Goal: Task Accomplishment & Management: Manage account settings

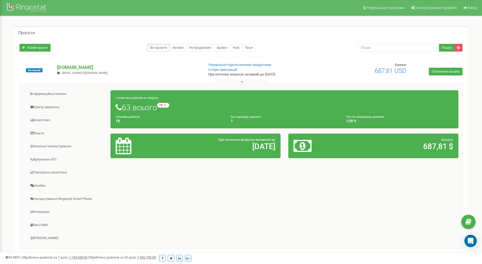
click at [305, 147] on icon at bounding box center [303, 145] width 18 height 17
drag, startPoint x: 244, startPoint y: 141, endPoint x: 303, endPoint y: 146, distance: 59.6
click at [303, 146] on div "Статистика дзвінків за тиждень 63 всього -38 відносно минулого тижня Цільових д…" at bounding box center [285, 124] width 356 height 73
click at [315, 146] on div at bounding box center [318, 145] width 56 height 17
click at [46, 134] on link "Кошти" at bounding box center [67, 133] width 87 height 13
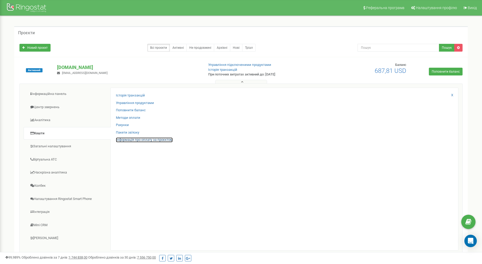
click at [160, 142] on link "Інформація про оплату за проєктом" at bounding box center [144, 139] width 57 height 5
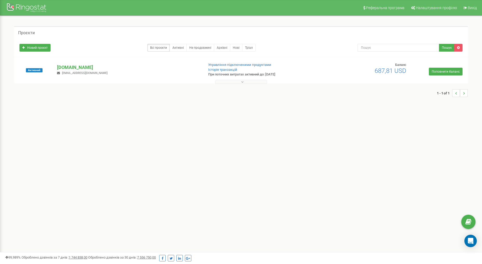
click at [248, 79] on div at bounding box center [241, 80] width 451 height 5
click at [248, 81] on button at bounding box center [241, 82] width 52 height 4
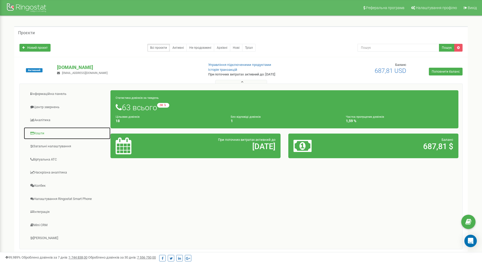
click at [47, 134] on link "Кошти" at bounding box center [67, 133] width 87 height 13
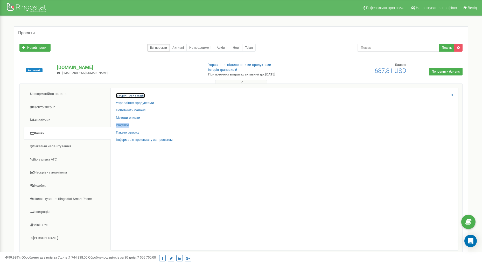
click at [140, 96] on link "Історія транзакцій" at bounding box center [130, 95] width 29 height 5
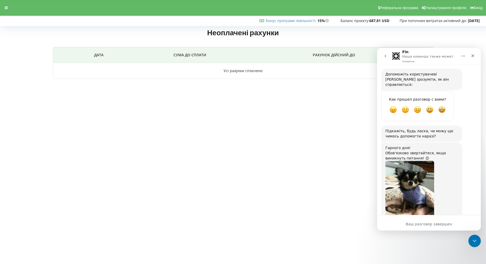
scroll to position [1414, 0]
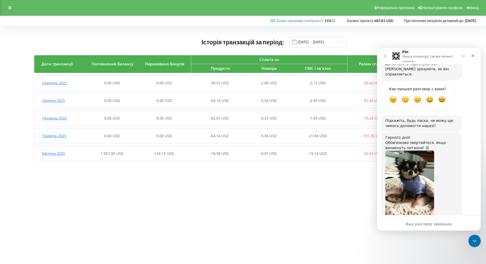
scroll to position [1414, 0]
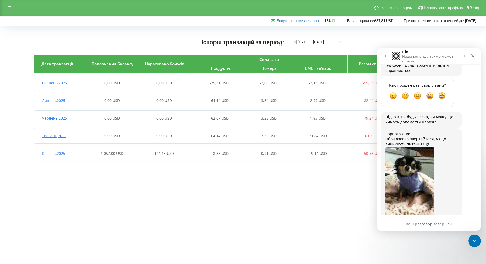
click at [365, 36] on div "Історія транзакцій за період: 01.03.2025 - 20.08.2025 Дата транзакції Поповненн…" at bounding box center [242, 100] width 475 height 138
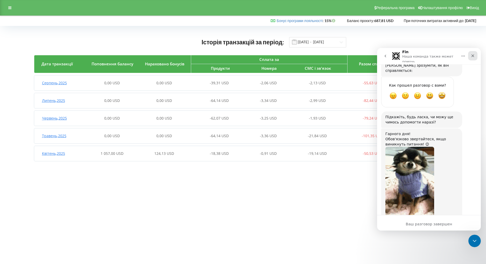
click at [473, 57] on icon "Закрыть" at bounding box center [473, 56] width 4 height 4
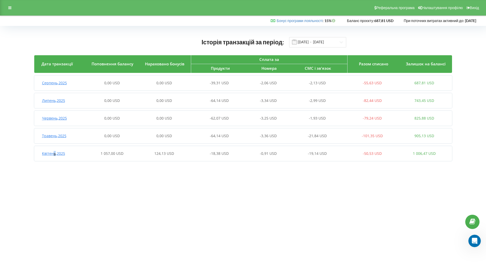
click at [54, 152] on span "Квітень , 2025" at bounding box center [53, 153] width 23 height 5
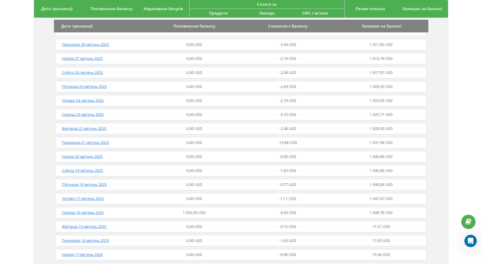
scroll to position [6, 0]
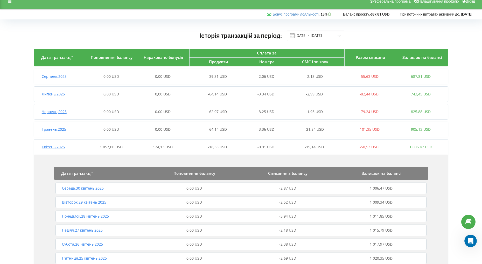
click at [58, 147] on span "Квітень , 2025" at bounding box center [53, 146] width 23 height 5
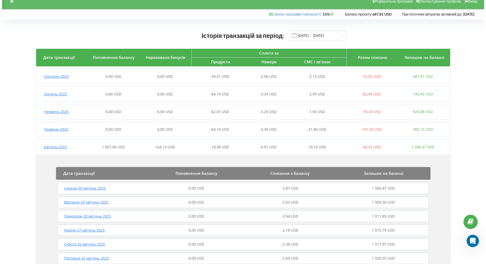
scroll to position [0, 0]
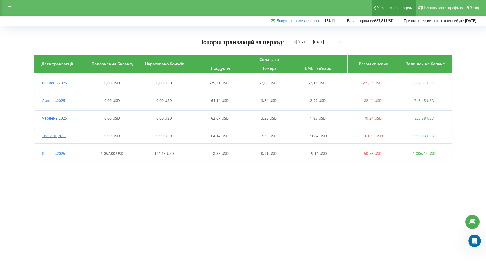
click at [409, 12] on link "Реферальна програма" at bounding box center [394, 8] width 44 height 16
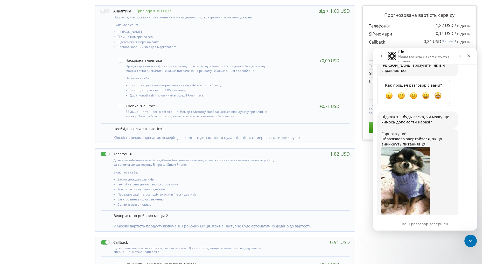
scroll to position [2, 0]
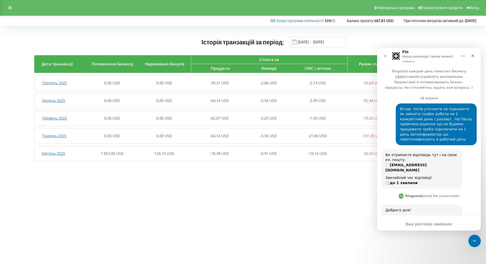
click at [309, 18] on div "Бонус програми лояльності : Бонус : 15%" at bounding box center [304, 20] width 66 height 5
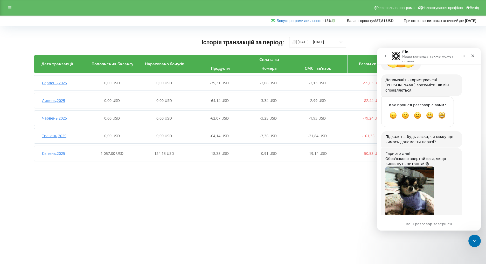
scroll to position [1414, 0]
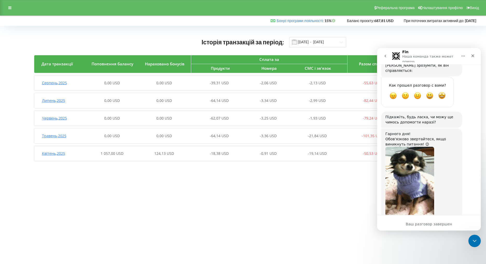
click at [304, 23] on div "Бонус програми лояльності : Бонус : 15%" at bounding box center [304, 20] width 66 height 5
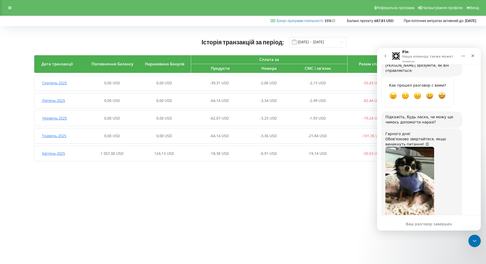
click at [294, 24] on div "Бонус програми лояльності : Бонус : 15% Баланс проєкту:" at bounding box center [241, 21] width 483 height 10
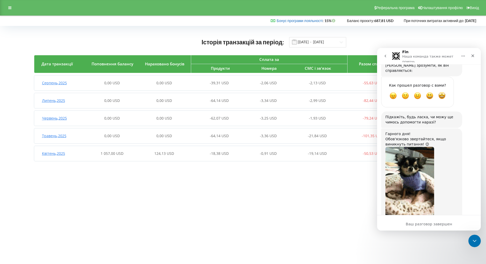
click at [296, 23] on link "Бонус програми лояльності" at bounding box center [300, 20] width 46 height 4
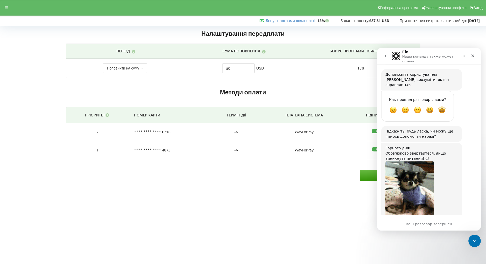
scroll to position [1414, 0]
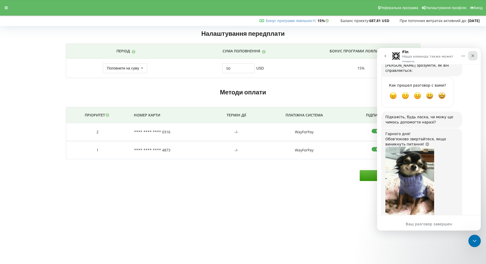
click at [472, 58] on icon "Закрыть" at bounding box center [473, 56] width 4 height 4
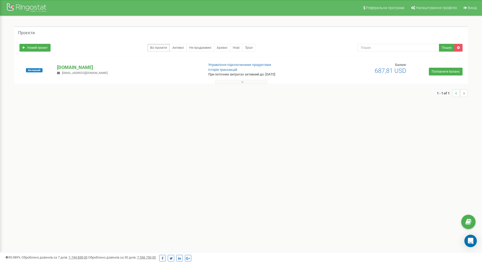
click at [247, 80] on button at bounding box center [241, 82] width 52 height 4
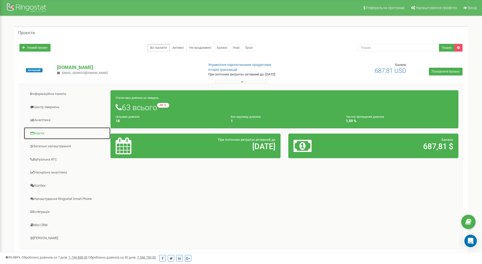
click at [44, 133] on link "Кошти" at bounding box center [67, 133] width 87 height 13
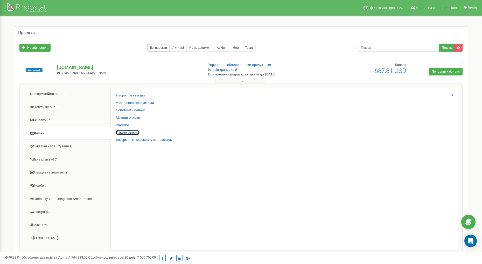
click at [136, 131] on link "Пакети зв'язку" at bounding box center [127, 132] width 23 height 5
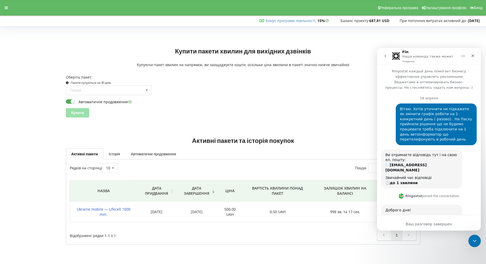
click at [232, 234] on div "1" at bounding box center [321, 235] width 192 height 11
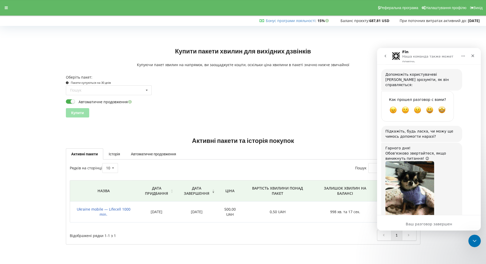
scroll to position [1414, 0]
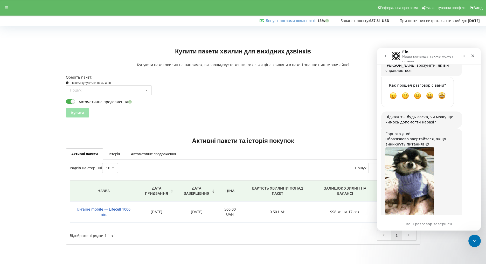
click at [270, 236] on div "1" at bounding box center [321, 235] width 192 height 11
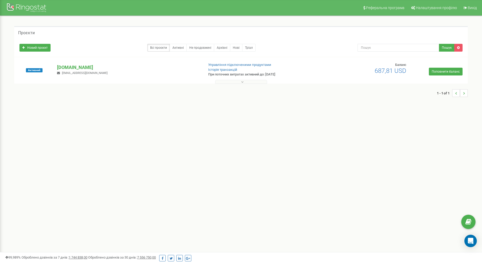
drag, startPoint x: 245, startPoint y: 81, endPoint x: 241, endPoint y: 73, distance: 9.4
click at [245, 81] on button at bounding box center [241, 82] width 52 height 4
click at [226, 50] on link "Архівні" at bounding box center [222, 48] width 16 height 8
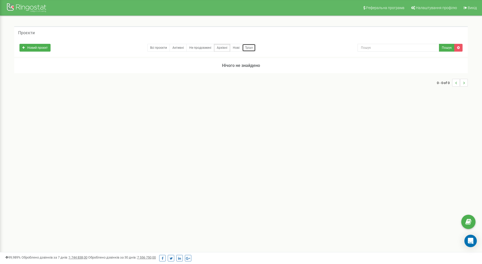
click at [246, 47] on link "Тріал" at bounding box center [248, 48] width 13 height 8
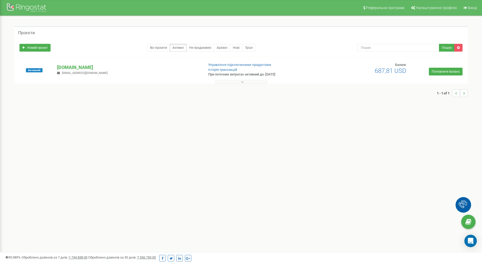
click at [252, 80] on button at bounding box center [241, 82] width 52 height 4
click at [244, 82] on button at bounding box center [241, 82] width 52 height 4
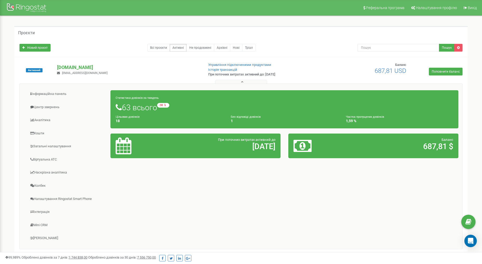
drag, startPoint x: 301, startPoint y: 144, endPoint x: 173, endPoint y: 144, distance: 128.1
click at [301, 144] on icon at bounding box center [303, 145] width 18 height 17
click at [138, 143] on div at bounding box center [140, 145] width 56 height 17
click at [42, 133] on link "Кошти" at bounding box center [67, 133] width 87 height 13
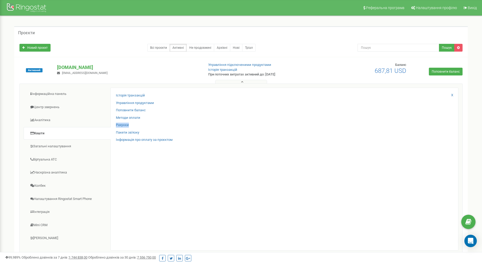
click at [247, 83] on button at bounding box center [241, 82] width 52 height 4
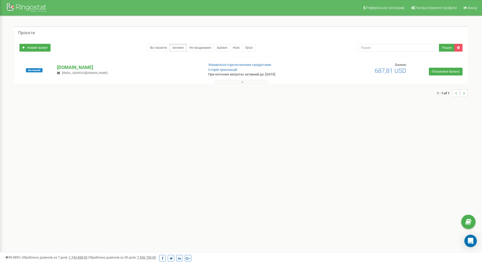
click at [247, 83] on button at bounding box center [241, 82] width 52 height 4
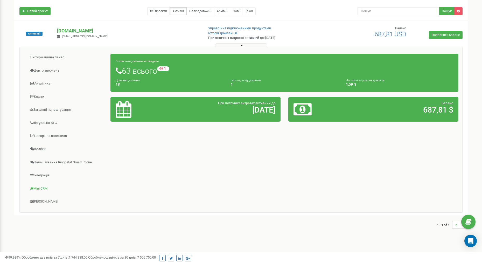
scroll to position [37, 0]
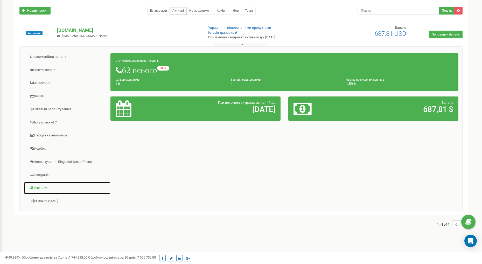
click at [47, 190] on link "Mini CRM" at bounding box center [67, 188] width 87 height 13
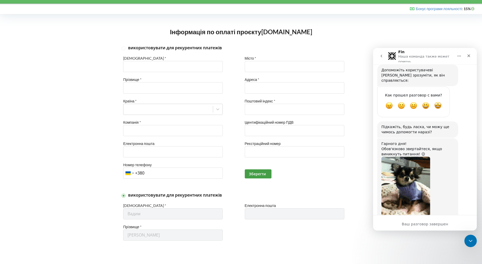
scroll to position [1414, 0]
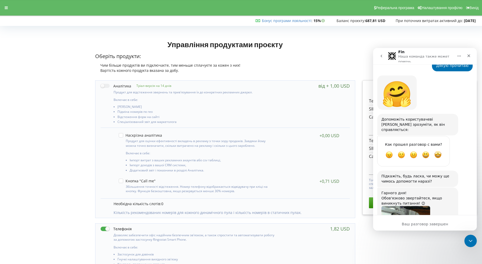
scroll to position [1414, 0]
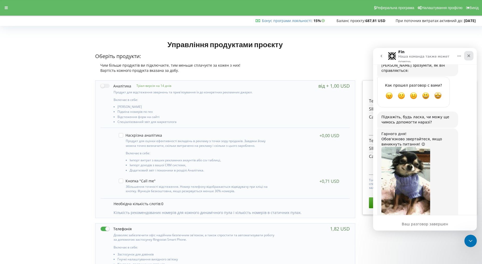
click at [468, 54] on icon "Закрыть" at bounding box center [469, 56] width 4 height 4
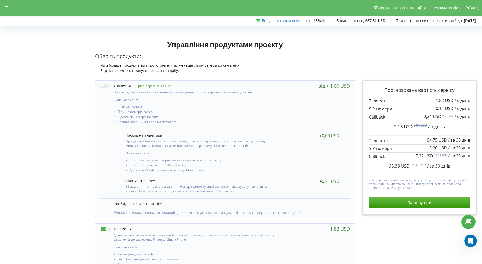
scroll to position [126, 0]
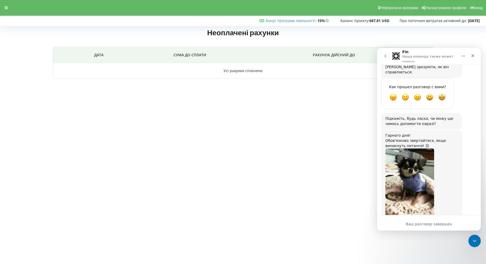
scroll to position [1414, 0]
